Goal: Find contact information: Obtain details needed to contact an individual or organization

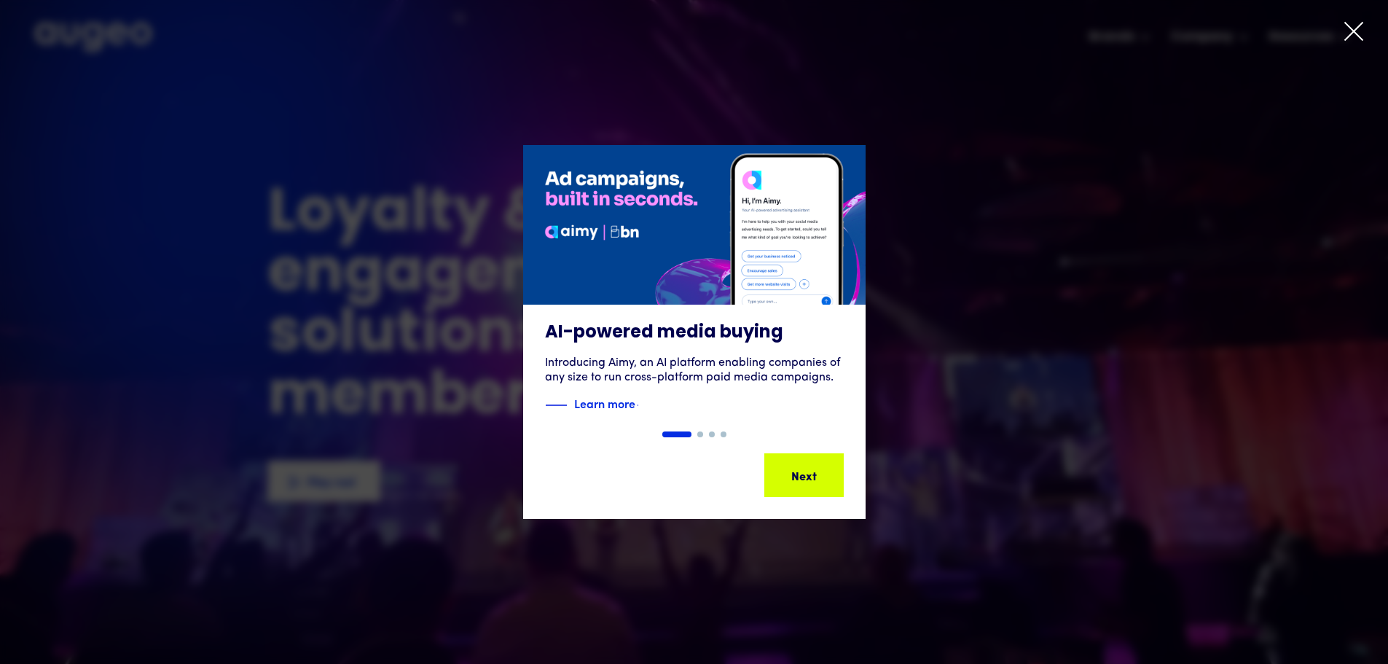
click at [1358, 31] on icon at bounding box center [1354, 31] width 22 height 22
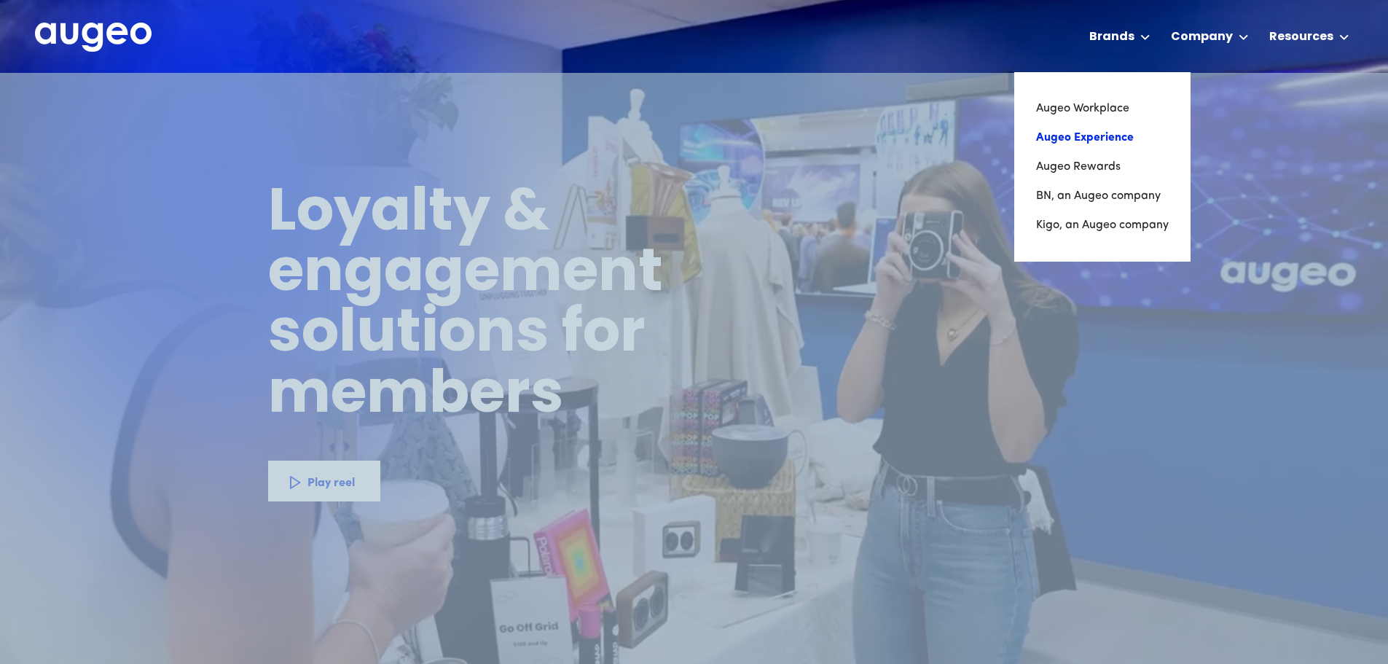
click at [1101, 137] on link "Augeo Experience" at bounding box center [1102, 137] width 133 height 29
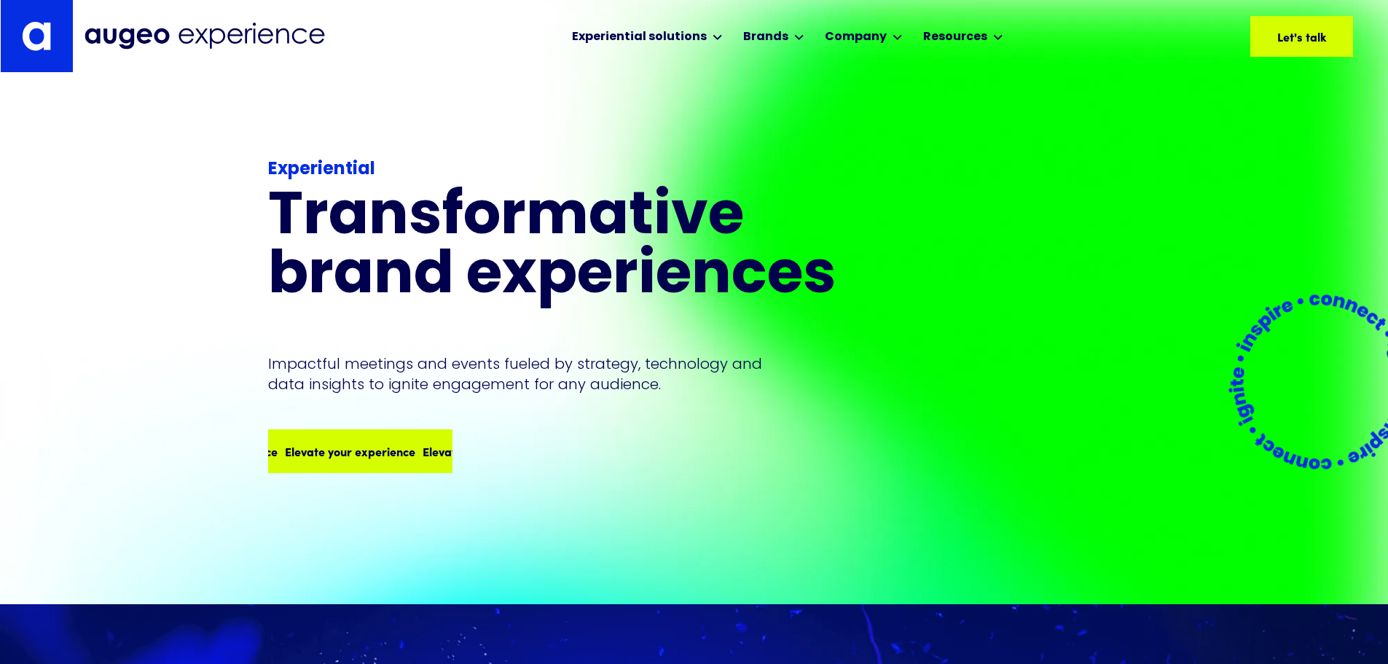
click at [423, 442] on div "Elevate your experience" at bounding box center [488, 450] width 130 height 17
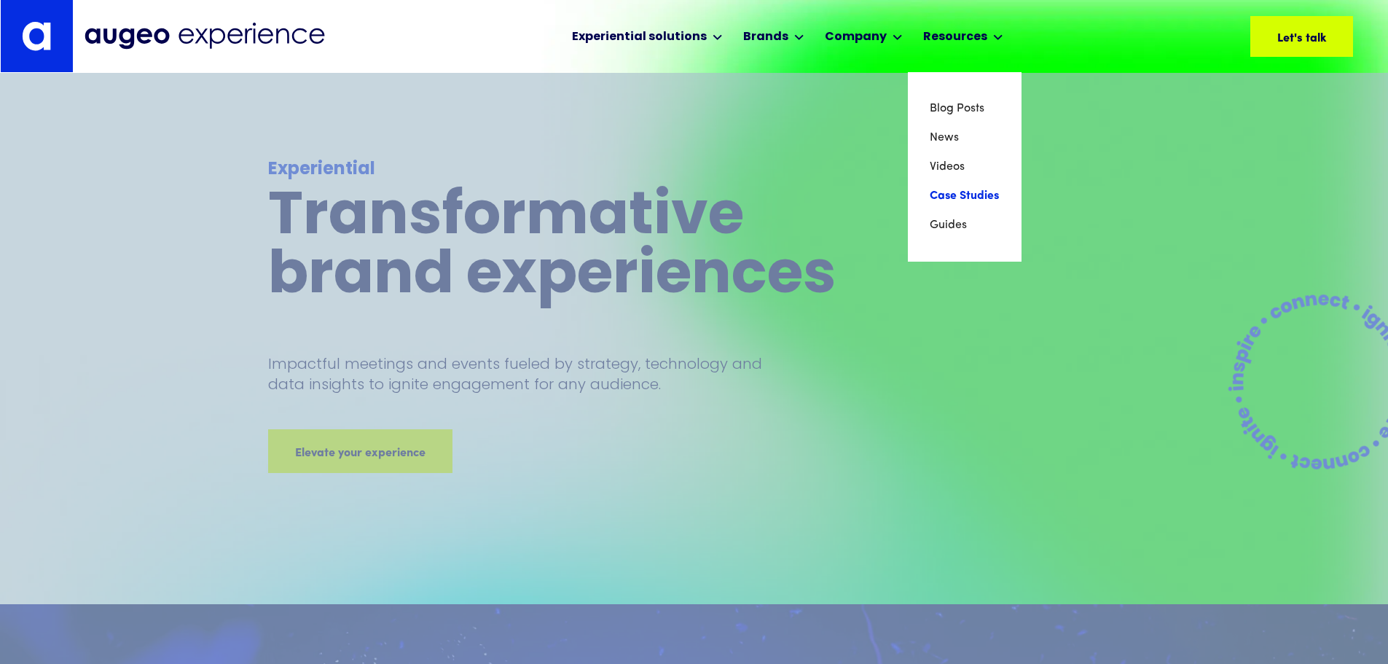
click at [969, 200] on link "Case Studies" at bounding box center [965, 195] width 70 height 29
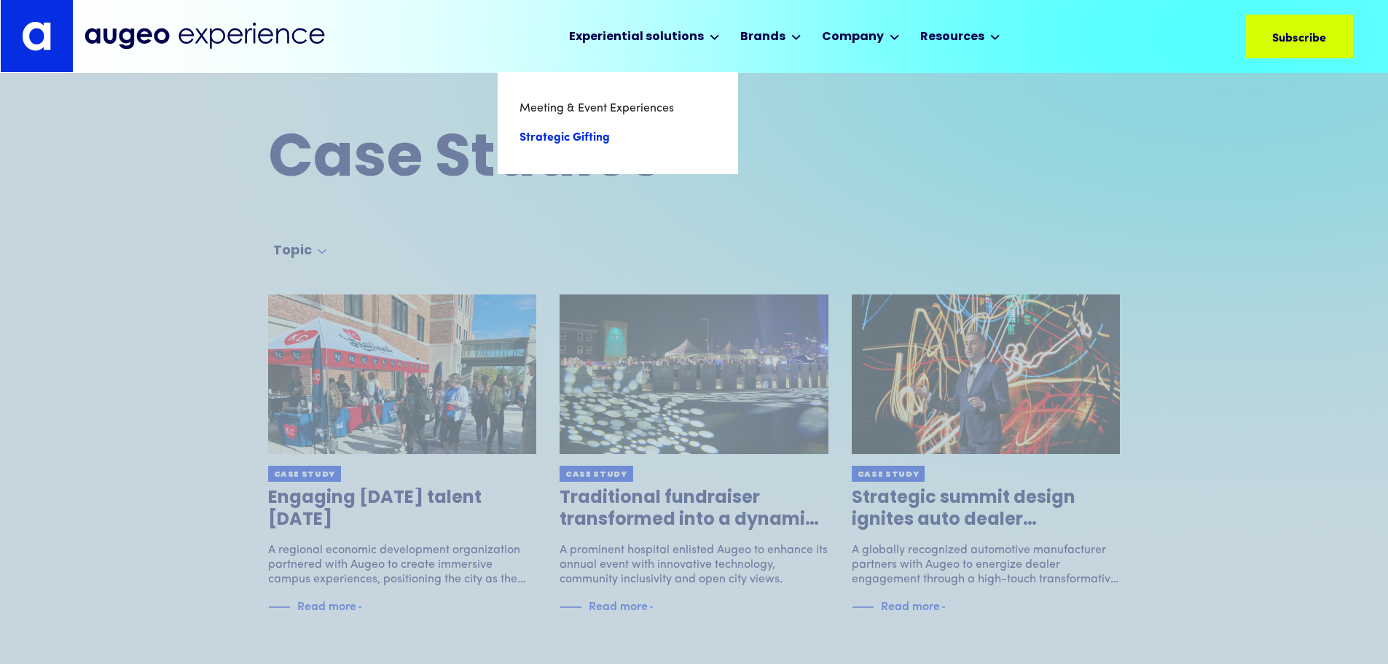
click at [572, 138] on link "Strategic Gifting" at bounding box center [618, 137] width 197 height 29
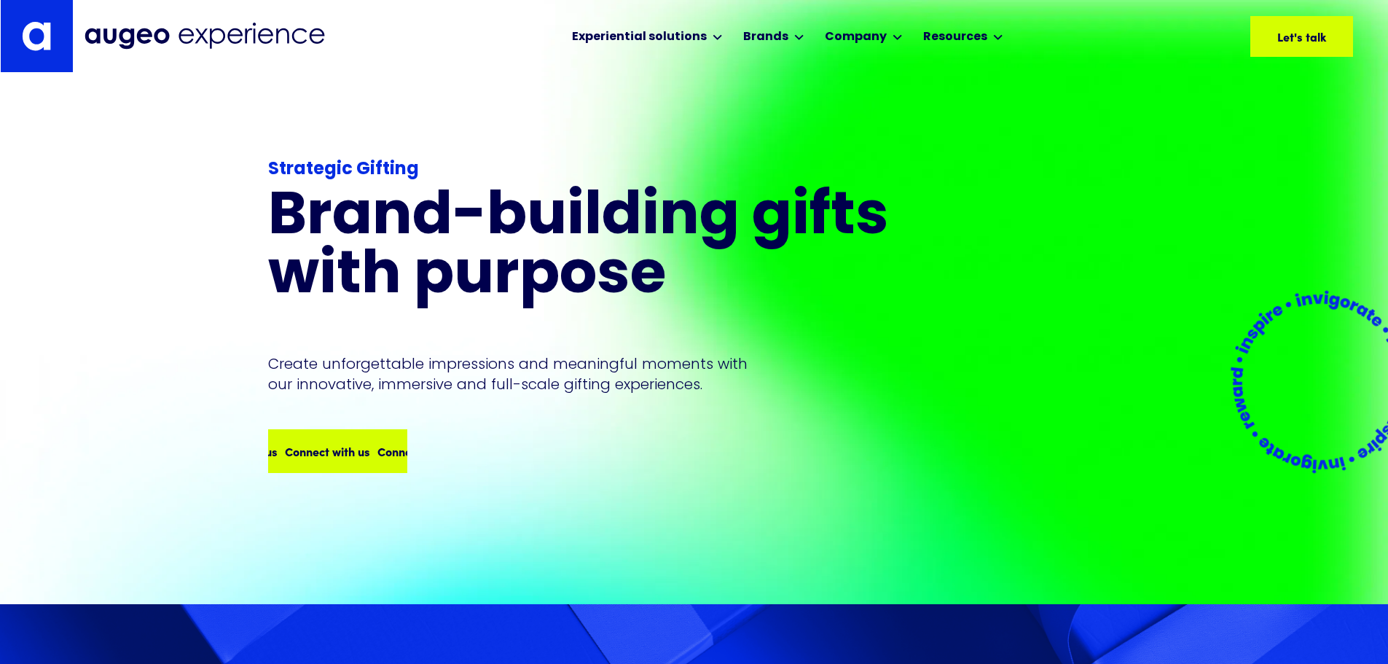
click at [331, 442] on div "Connect with us" at bounding box center [319, 450] width 85 height 17
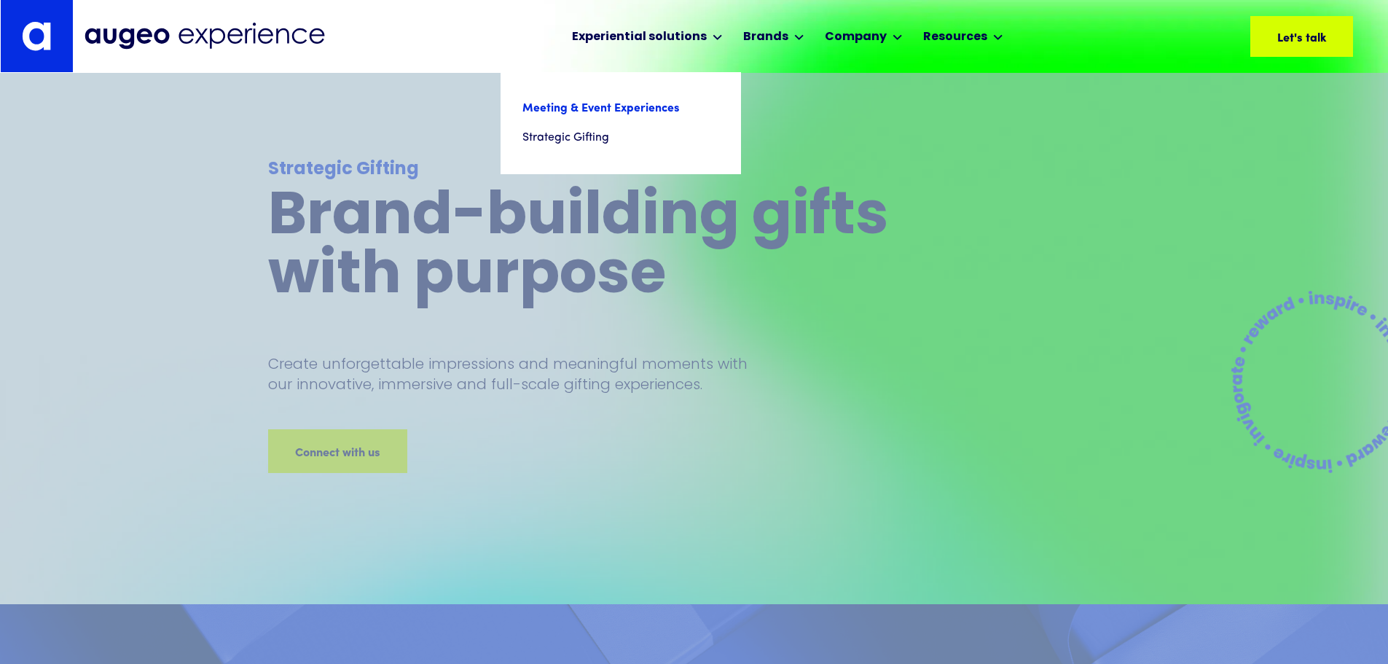
click at [613, 106] on link "Meeting & Event Experiences" at bounding box center [621, 108] width 197 height 29
